Goal: Task Accomplishment & Management: Manage account settings

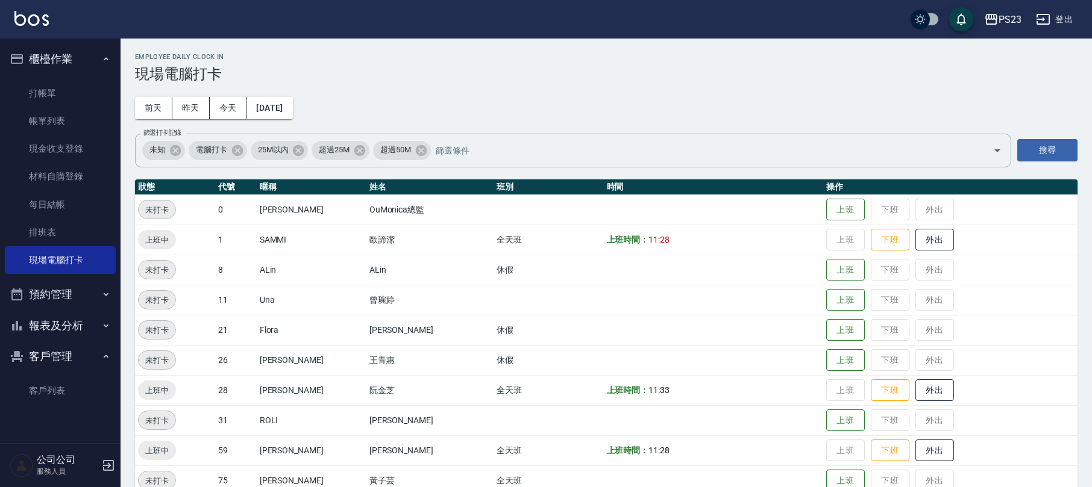
scroll to position [83, 0]
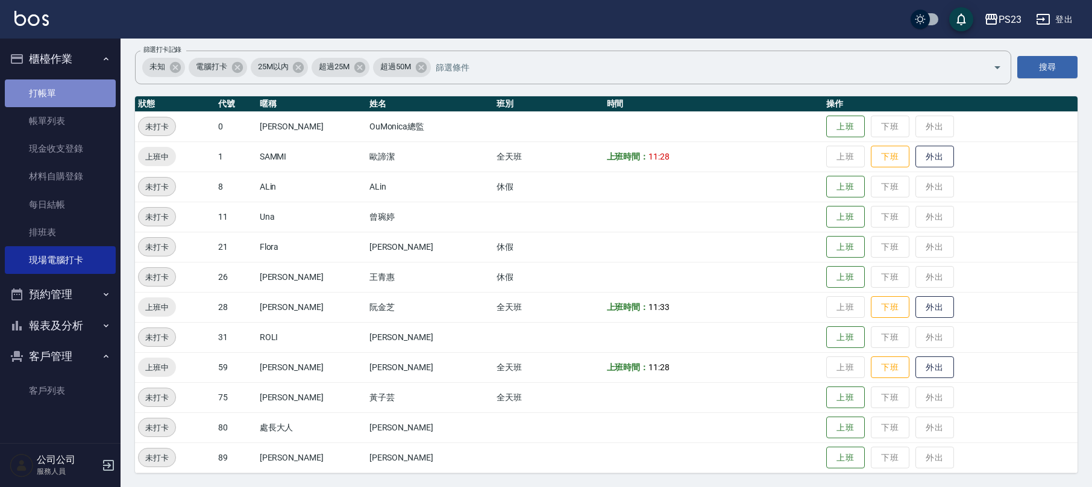
click at [70, 92] on link "打帳單" at bounding box center [60, 94] width 111 height 28
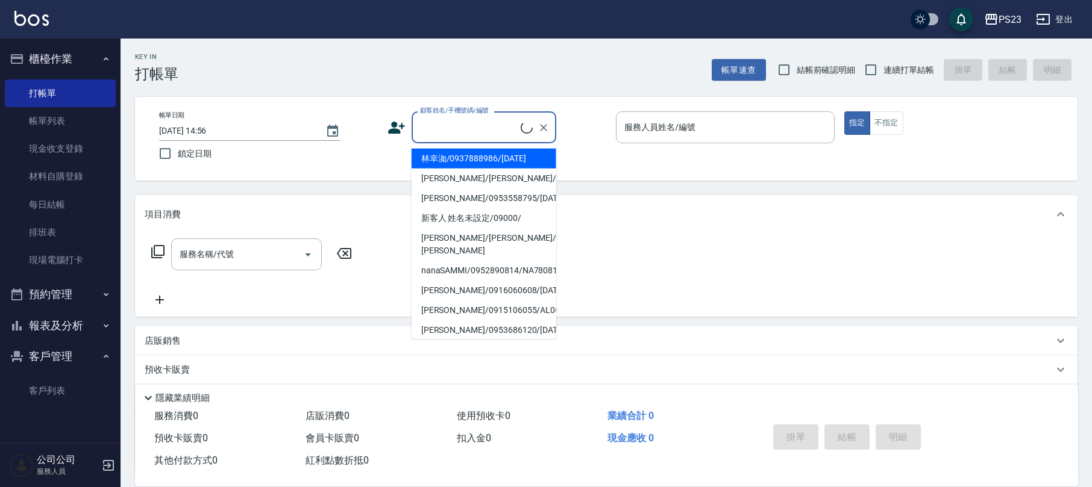
click at [448, 131] on input "顧客姓名/手機號碼/編號" at bounding box center [469, 127] width 104 height 21
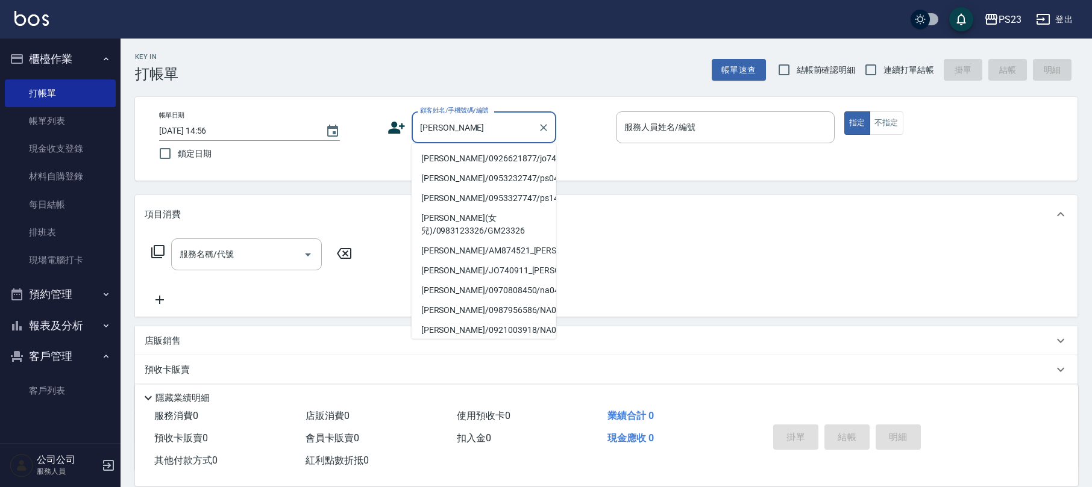
click at [469, 154] on li "[PERSON_NAME]/0926621877/jo740911" at bounding box center [483, 159] width 145 height 20
type input "[PERSON_NAME]/0926621877/jo740911"
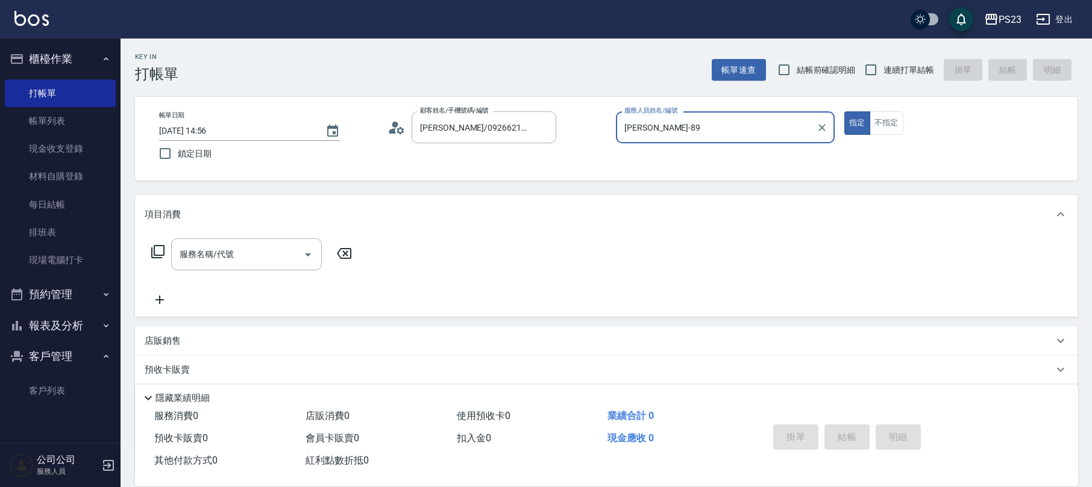
type input "[PERSON_NAME]-89"
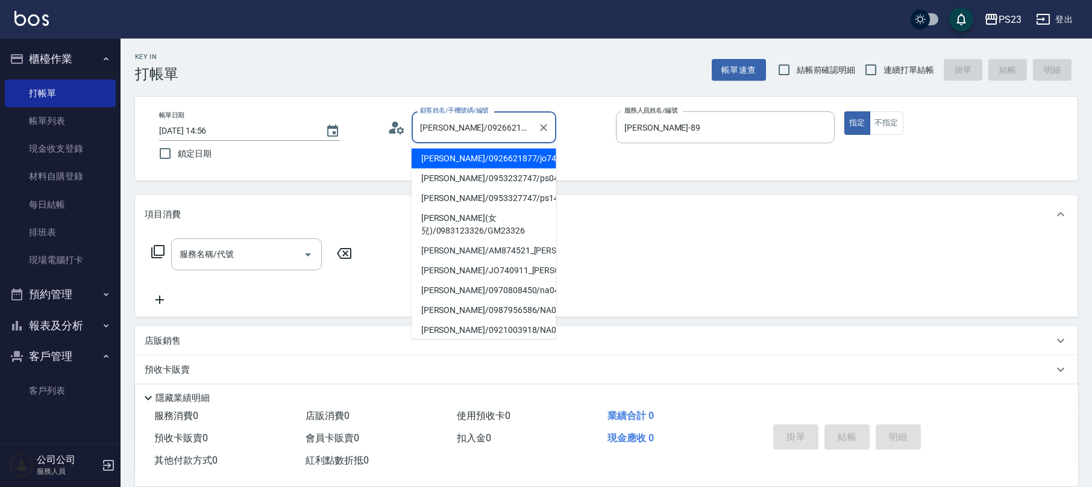
drag, startPoint x: 443, startPoint y: 131, endPoint x: 418, endPoint y: 129, distance: 25.4
click at [418, 129] on input "[PERSON_NAME]/0926621877/jo740911" at bounding box center [475, 127] width 116 height 21
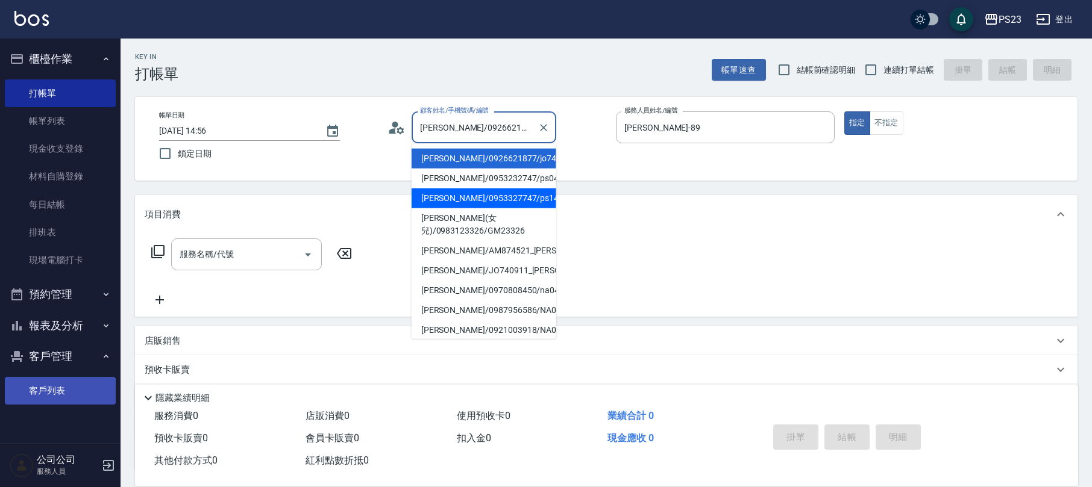
click at [51, 379] on link "客戶列表" at bounding box center [60, 391] width 111 height 28
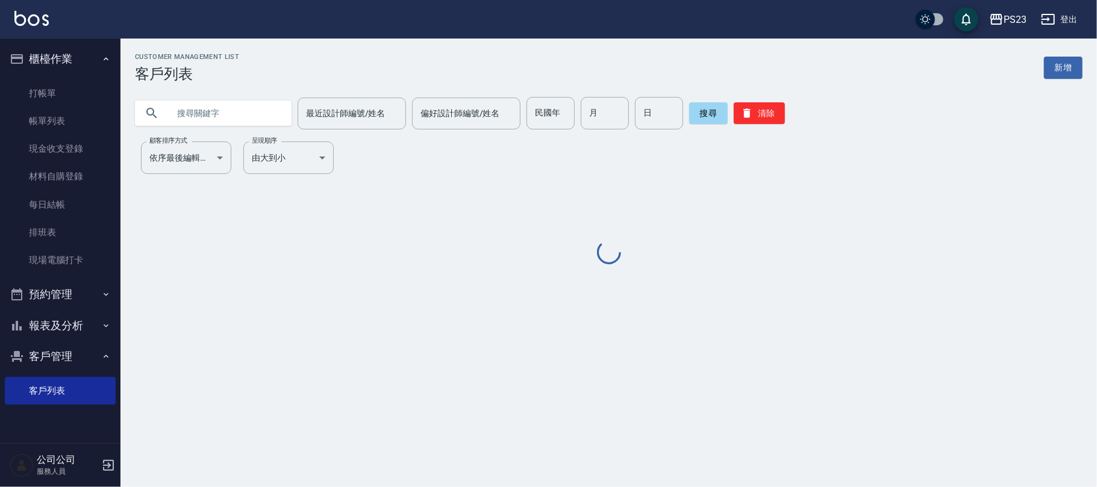
click at [218, 113] on input "text" at bounding box center [225, 113] width 113 height 33
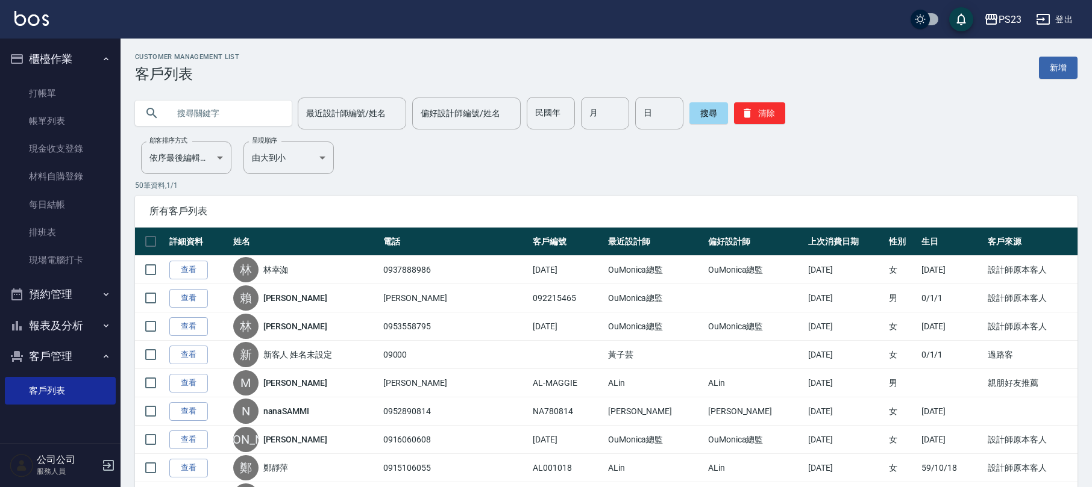
paste input "陳奕如"
type input "陳奕如"
click at [697, 113] on button "搜尋" at bounding box center [708, 113] width 39 height 22
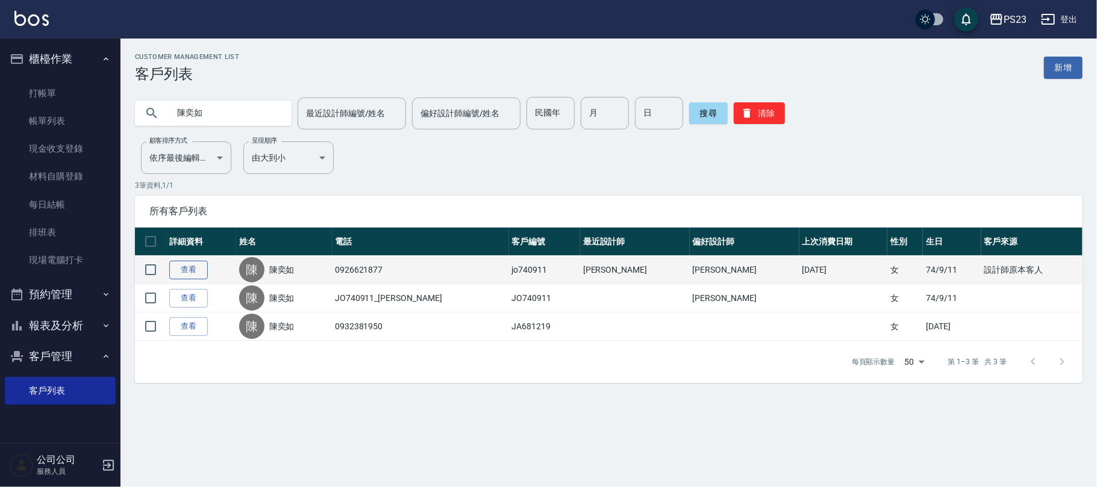
click at [189, 268] on link "查看" at bounding box center [188, 270] width 39 height 19
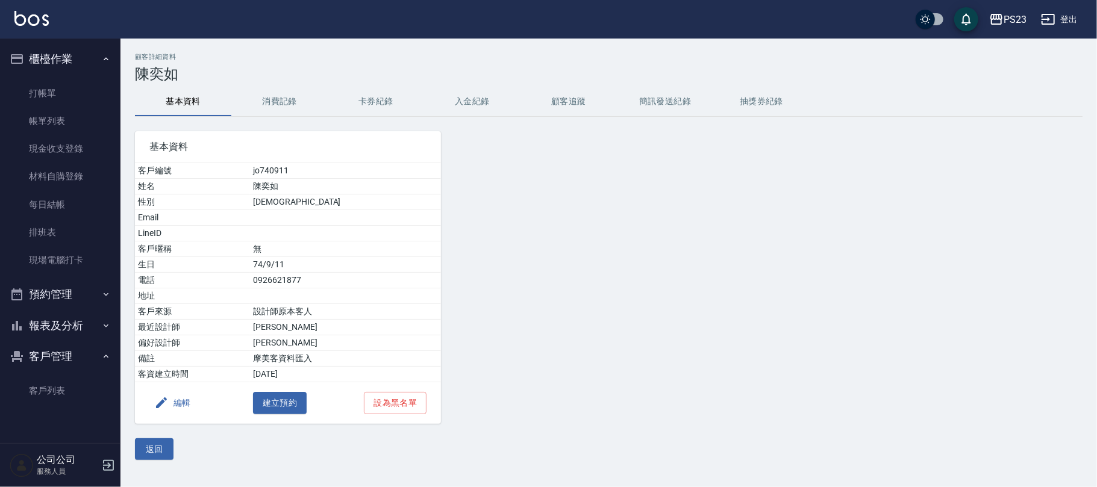
click at [290, 96] on button "消費記錄" at bounding box center [279, 101] width 96 height 29
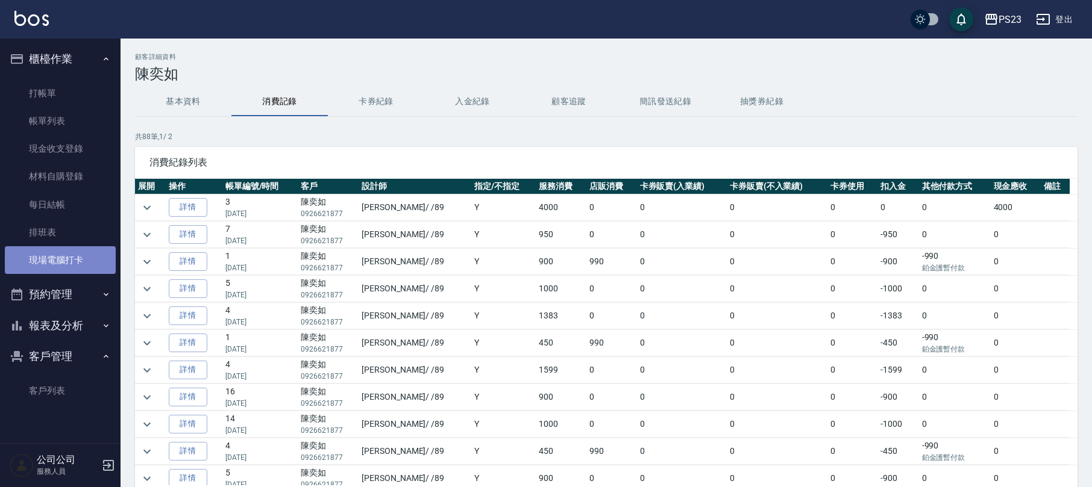
click at [54, 252] on link "現場電腦打卡" at bounding box center [60, 260] width 111 height 28
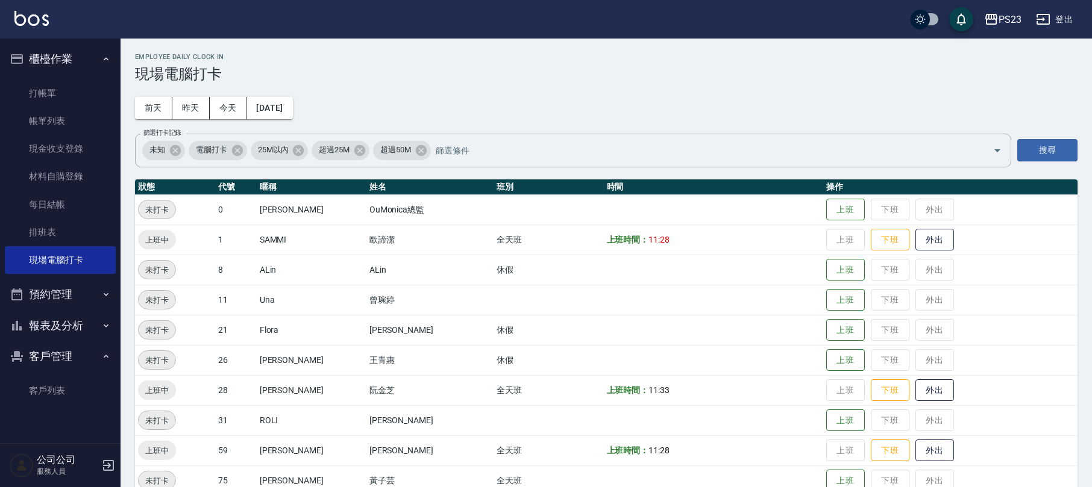
scroll to position [83, 0]
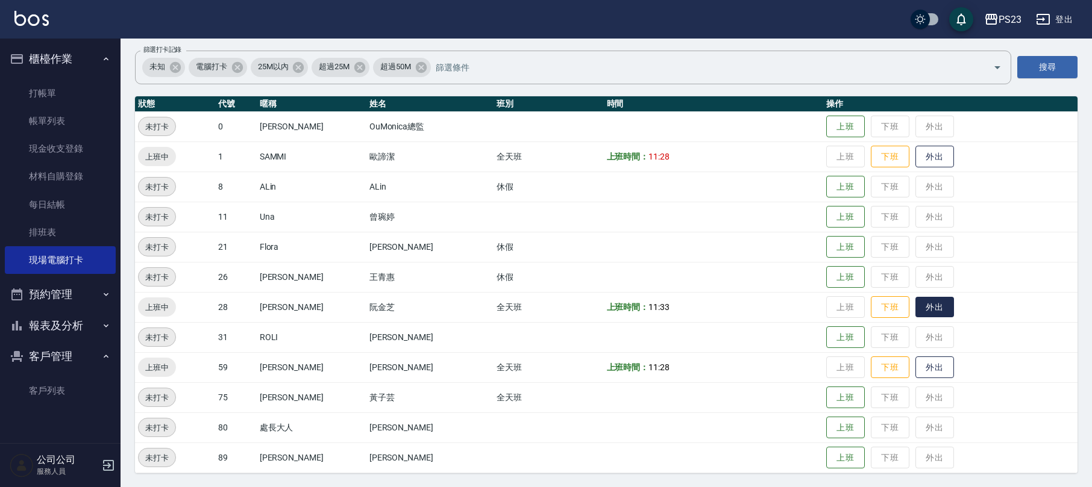
click at [916, 306] on button "外出" at bounding box center [934, 307] width 39 height 21
click at [915, 312] on button "歸來" at bounding box center [934, 307] width 39 height 21
